Goal: Find specific page/section: Find specific page/section

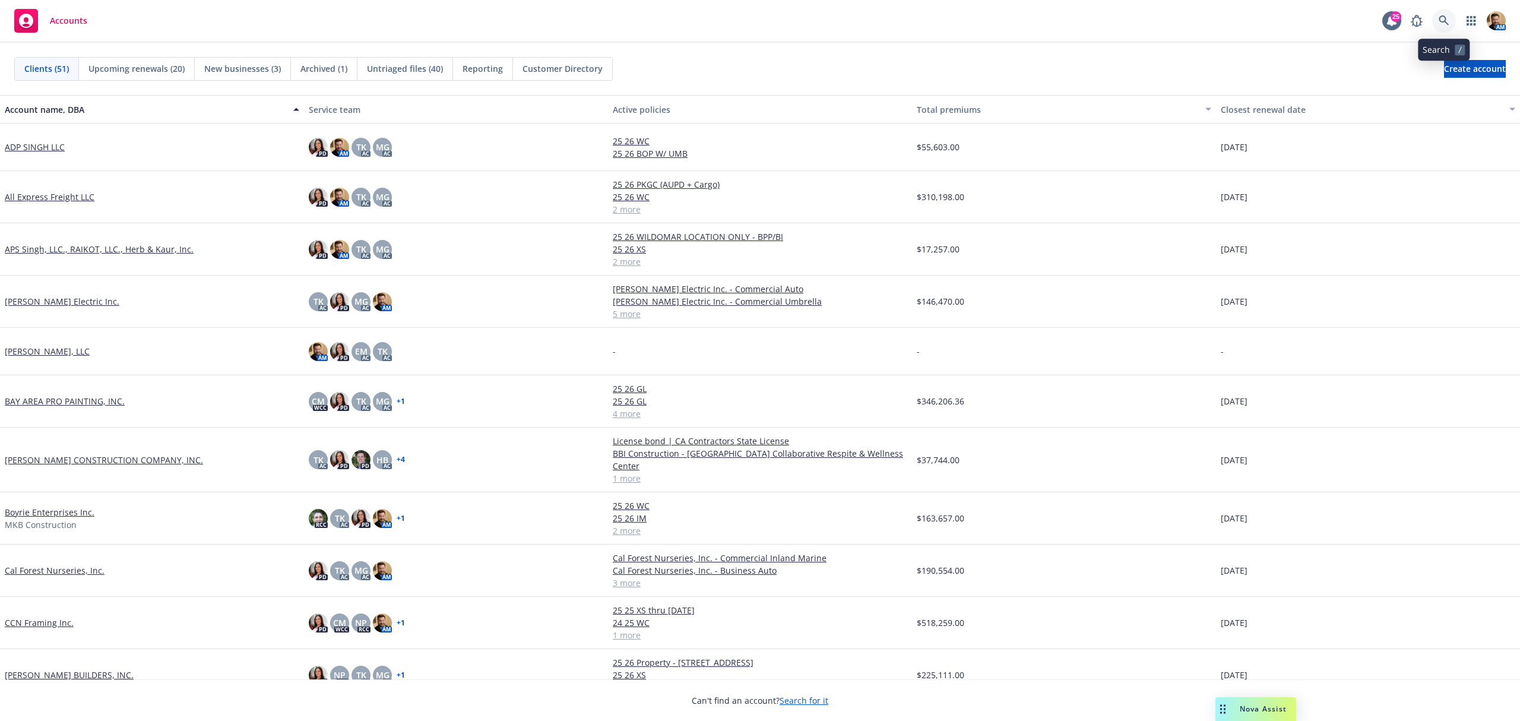
click at [1437, 15] on link at bounding box center [1444, 21] width 24 height 24
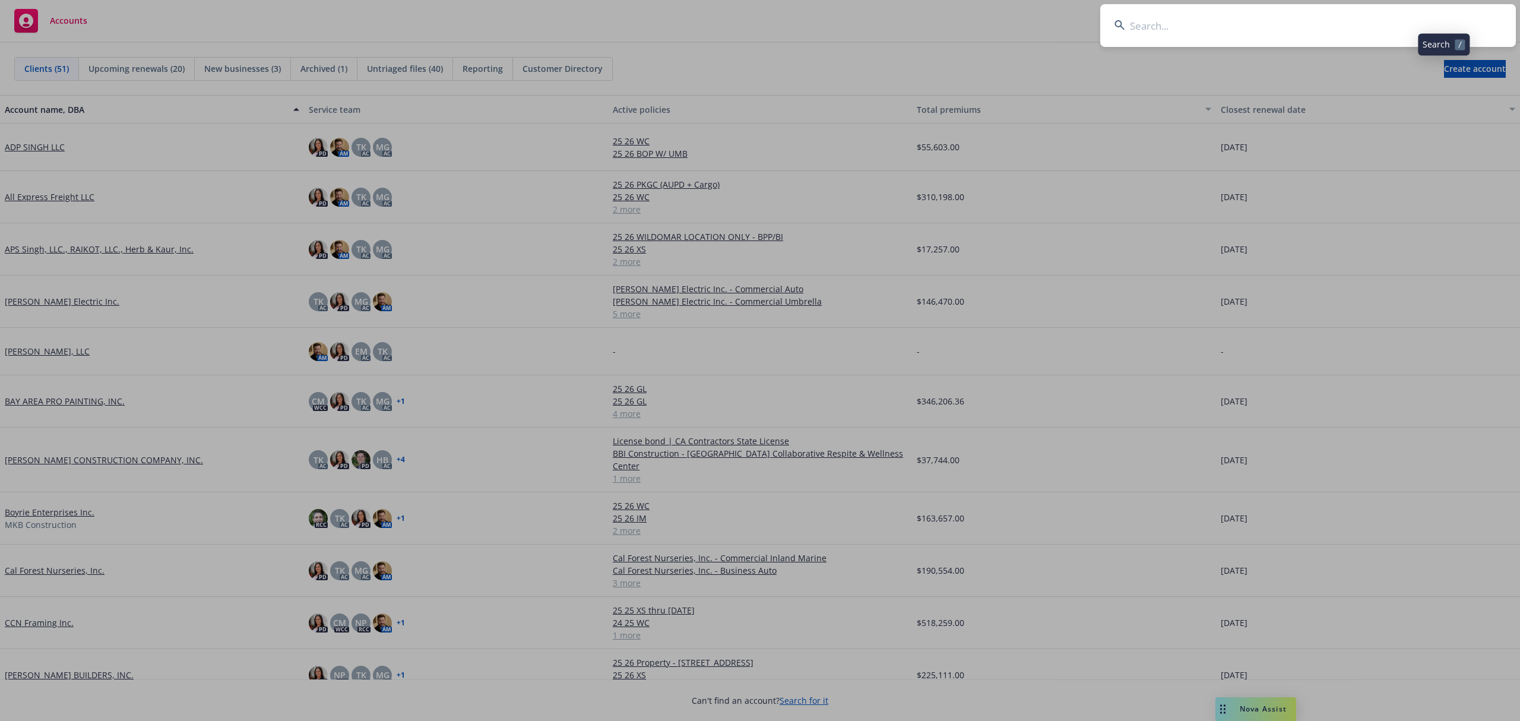
click at [1406, 25] on input at bounding box center [1308, 25] width 416 height 43
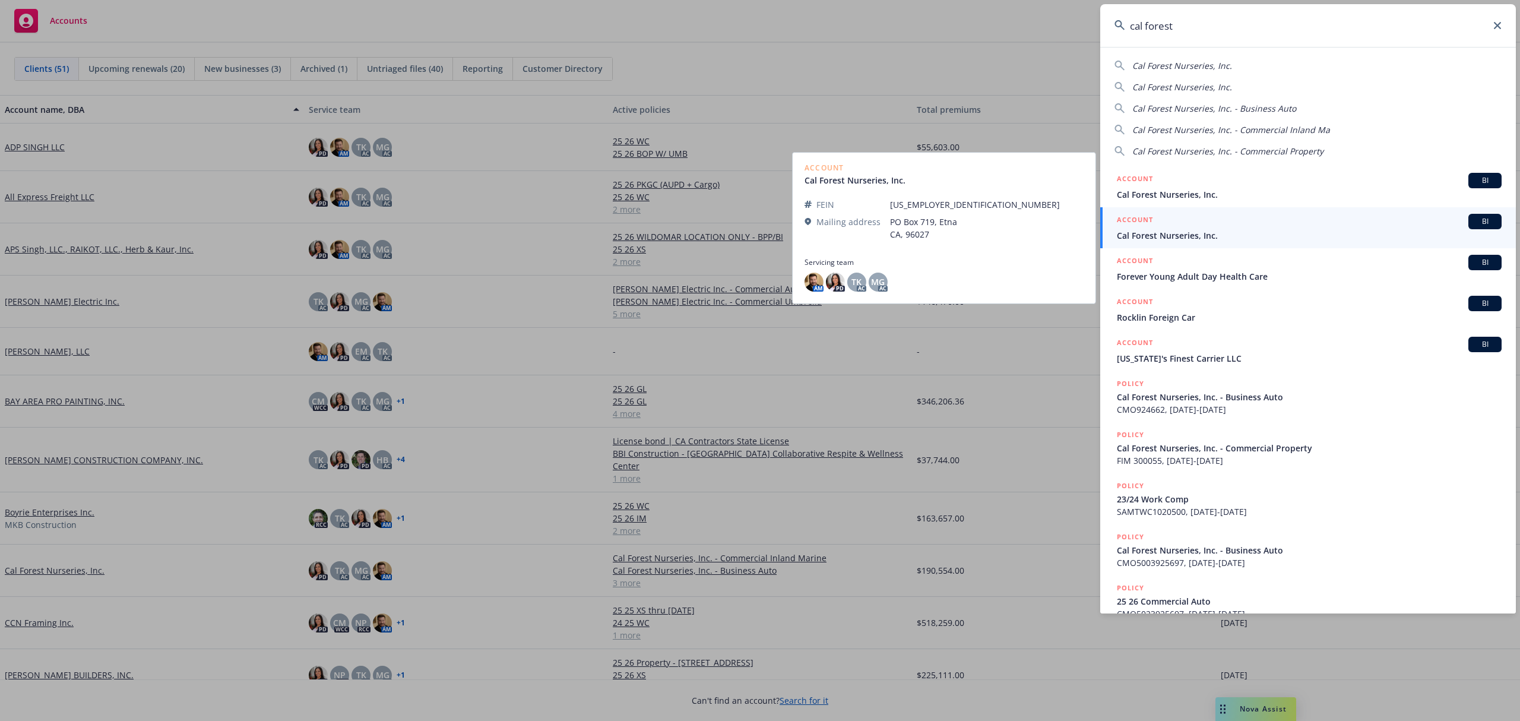
type input "cal forest"
click at [1136, 234] on span "Cal Forest Nurseries, Inc." at bounding box center [1309, 235] width 385 height 12
